Goal: Find contact information: Find contact information

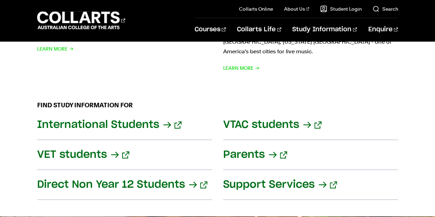
scroll to position [942, 0]
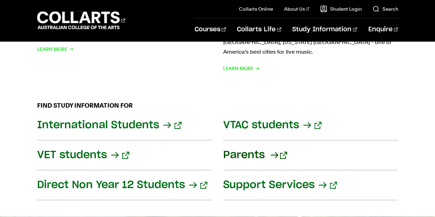
click at [242, 145] on link "Parents" at bounding box center [310, 155] width 175 height 30
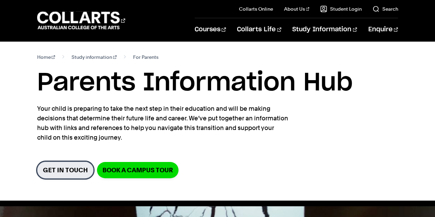
click at [67, 171] on link "Get in Touch" at bounding box center [65, 170] width 56 height 17
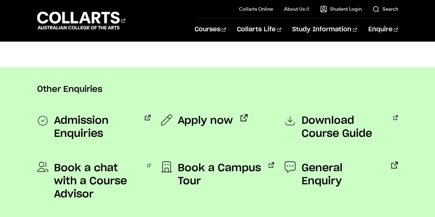
scroll to position [541, 0]
